Goal: Task Accomplishment & Management: Manage account settings

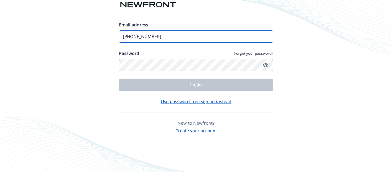
click at [166, 35] on input "(408) 813-7407" at bounding box center [196, 36] width 154 height 12
type input "[EMAIL_ADDRESS][PERSON_NAME][DOMAIN_NAME]"
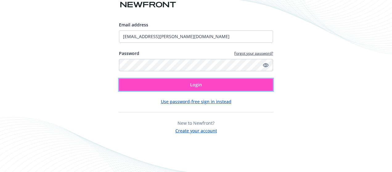
click at [197, 85] on span "Login" at bounding box center [196, 85] width 12 height 6
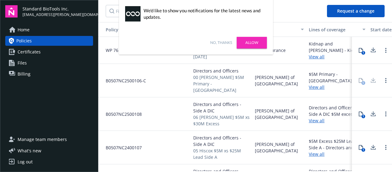
click at [219, 41] on link "No, thanks" at bounding box center [221, 43] width 22 height 6
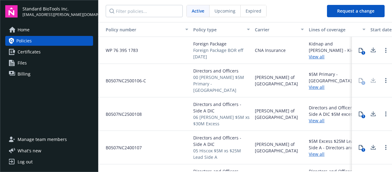
click at [23, 75] on span "Billing" at bounding box center [24, 74] width 13 height 10
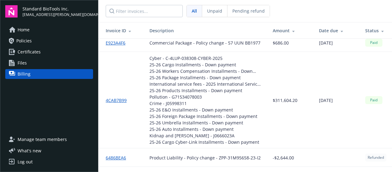
scroll to position [1225, 0]
